Goal: Understand process/instructions

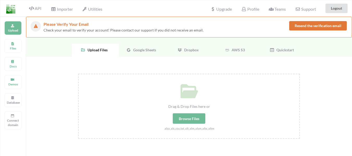
click at [145, 53] on div "Google Sheets" at bounding box center [142, 50] width 47 height 13
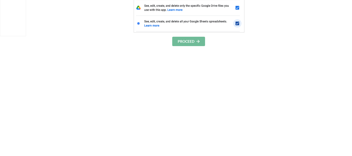
scroll to position [84, 0]
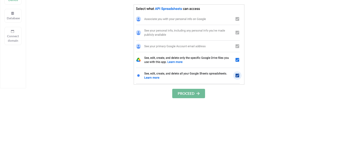
click at [185, 94] on button "PROCEED" at bounding box center [188, 93] width 33 height 9
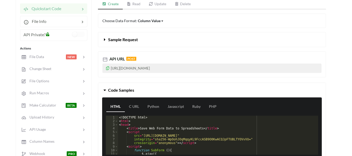
click at [138, 5] on link "Read" at bounding box center [134, 4] width 22 height 10
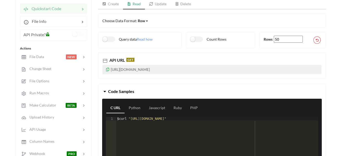
click at [107, 70] on icon at bounding box center [107, 69] width 4 height 4
click at [112, 4] on link "Create" at bounding box center [110, 4] width 25 height 10
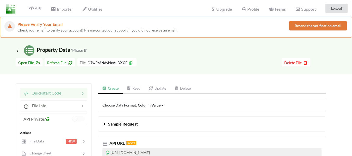
click at [135, 88] on link "Read" at bounding box center [134, 88] width 22 height 10
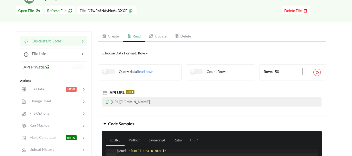
scroll to position [78, 0]
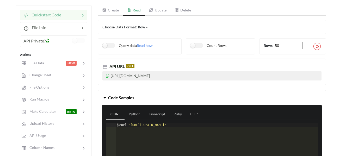
click at [114, 10] on link "Create" at bounding box center [110, 10] width 25 height 10
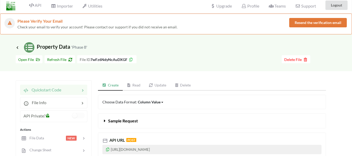
scroll to position [0, 0]
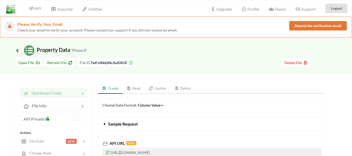
click at [17, 51] on icon at bounding box center [17, 50] width 5 height 4
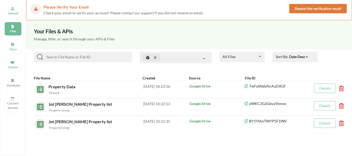
scroll to position [26, 0]
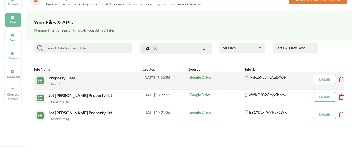
click at [53, 81] on div "'Phase 8'" at bounding box center [95, 83] width 95 height 5
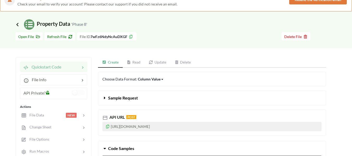
click at [17, 24] on icon at bounding box center [17, 24] width 5 height 4
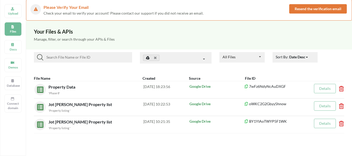
scroll to position [26, 0]
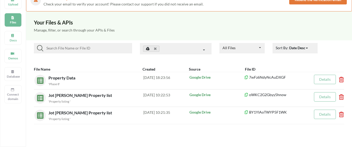
click at [262, 47] on icon at bounding box center [260, 48] width 8 height 10
click at [232, 57] on span "All Files" at bounding box center [229, 58] width 13 height 4
click at [303, 47] on div "Date Desc" at bounding box center [297, 47] width 16 height 5
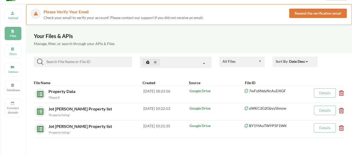
scroll to position [0, 0]
